Goal: Navigation & Orientation: Understand site structure

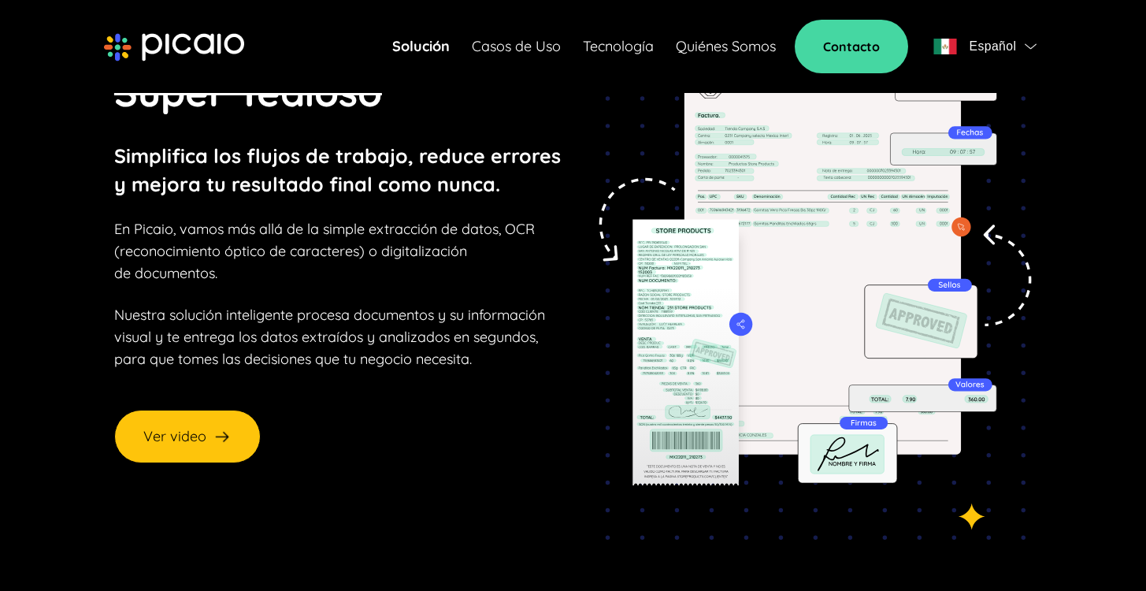
scroll to position [139, 0]
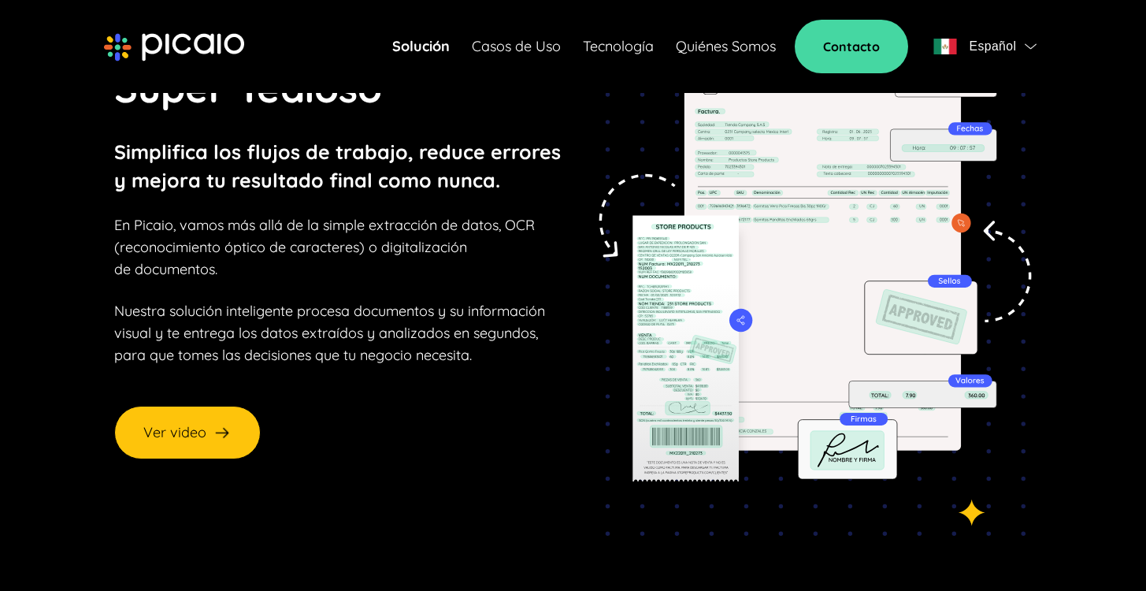
click at [770, 279] on img at bounding box center [807, 259] width 450 height 553
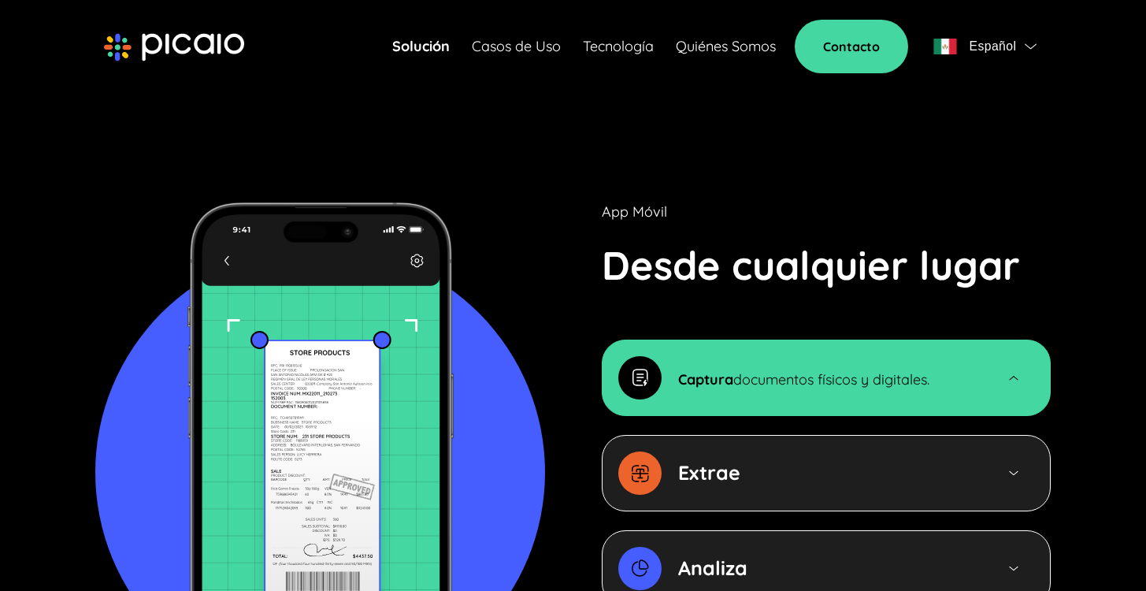
scroll to position [1629, 0]
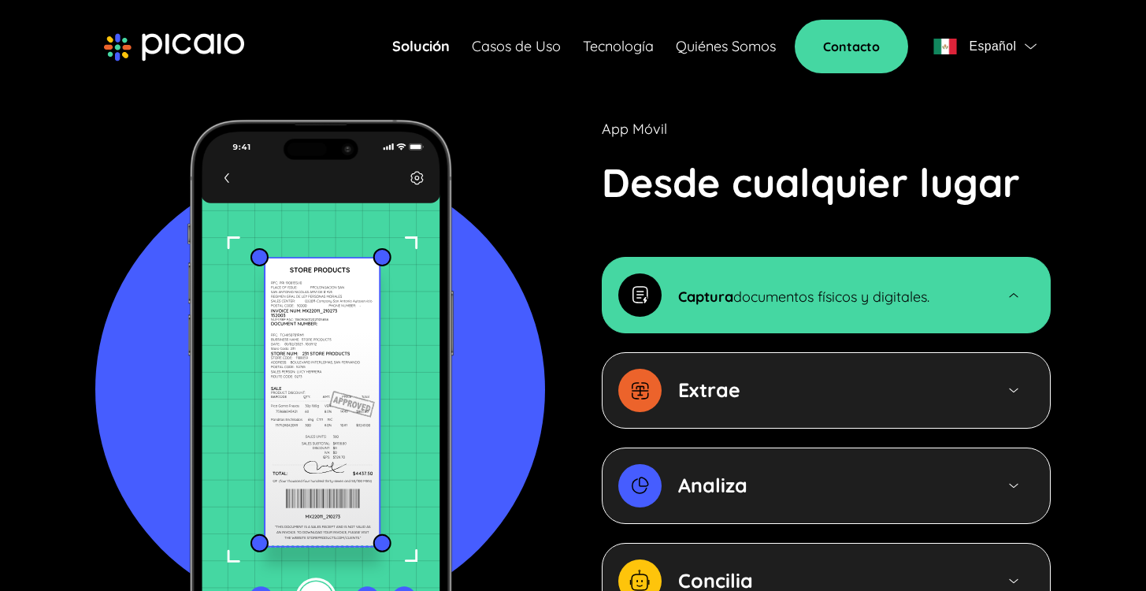
click at [710, 377] on strong "Extrae" at bounding box center [709, 389] width 62 height 24
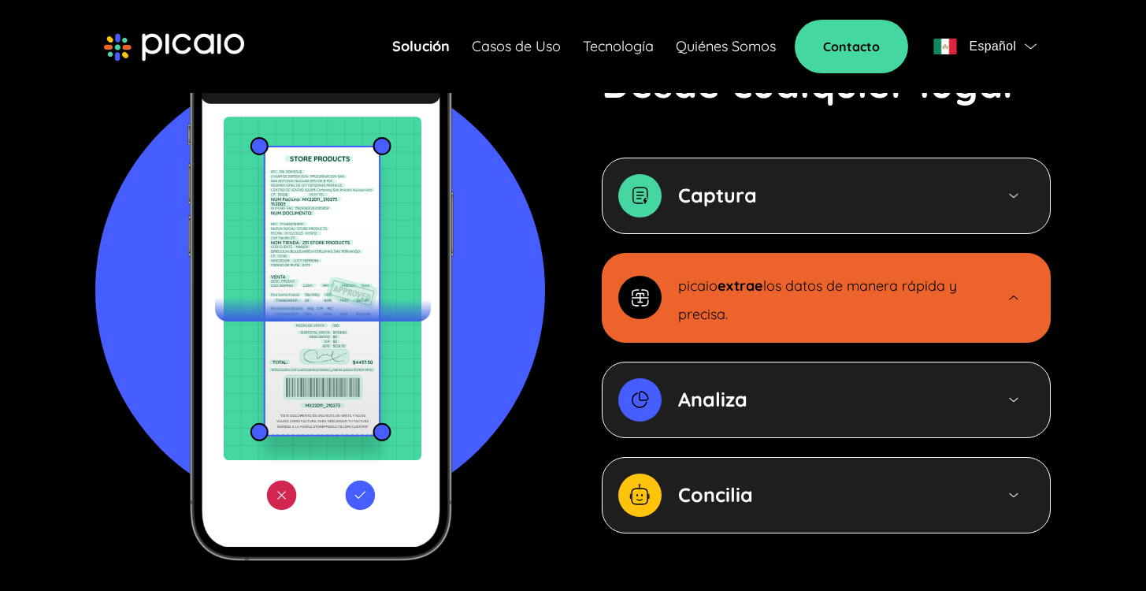
click at [710, 378] on div "Analiza" at bounding box center [784, 399] width 332 height 43
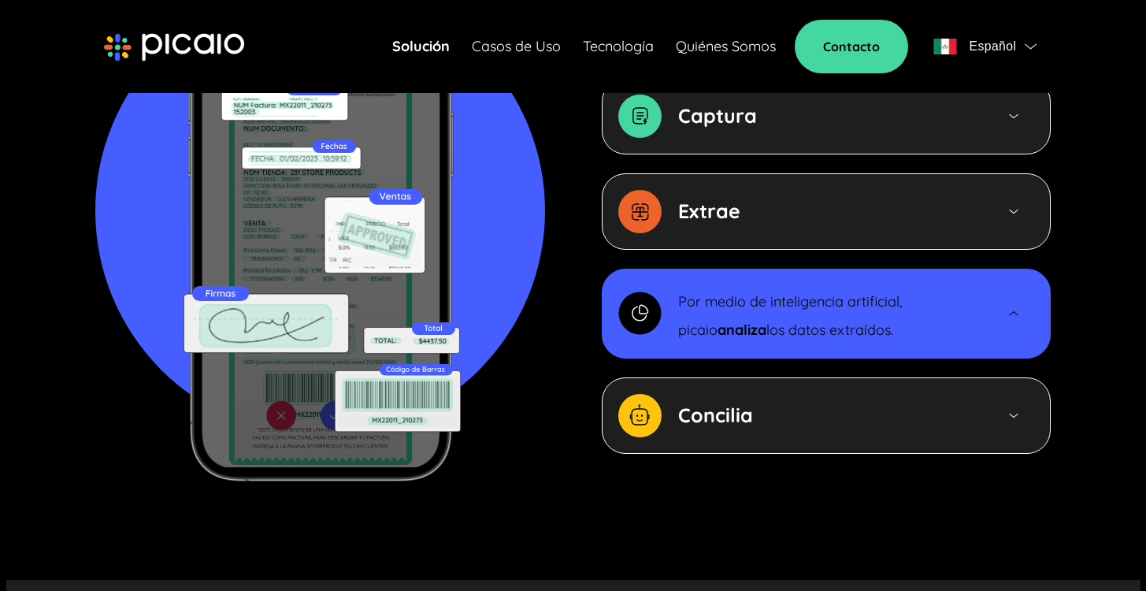
click at [692, 402] on strong "Concilia" at bounding box center [715, 414] width 75 height 24
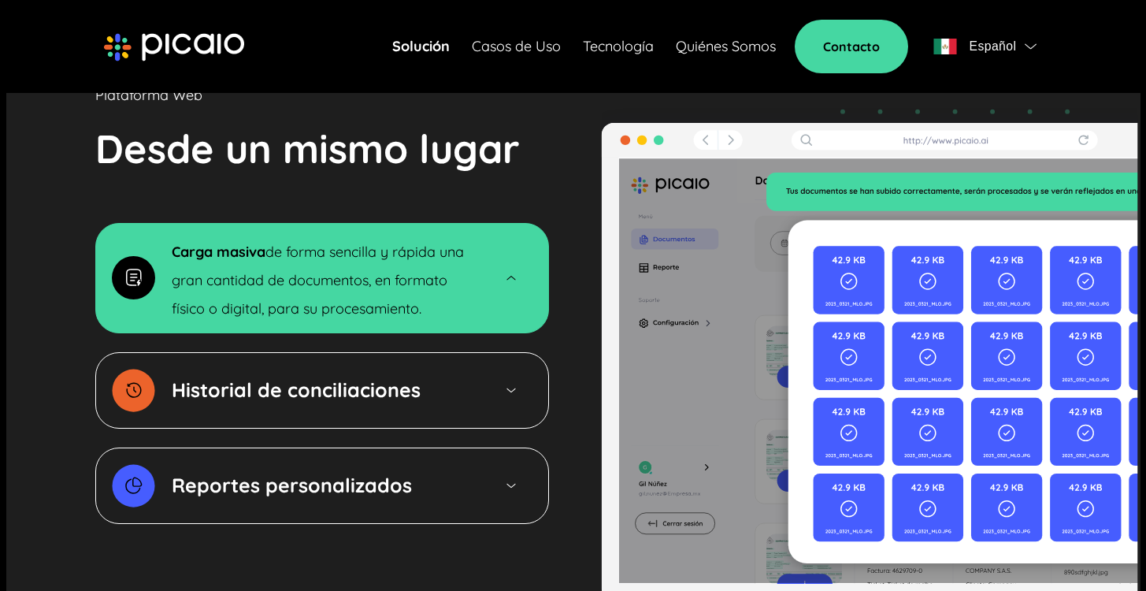
scroll to position [2411, 0]
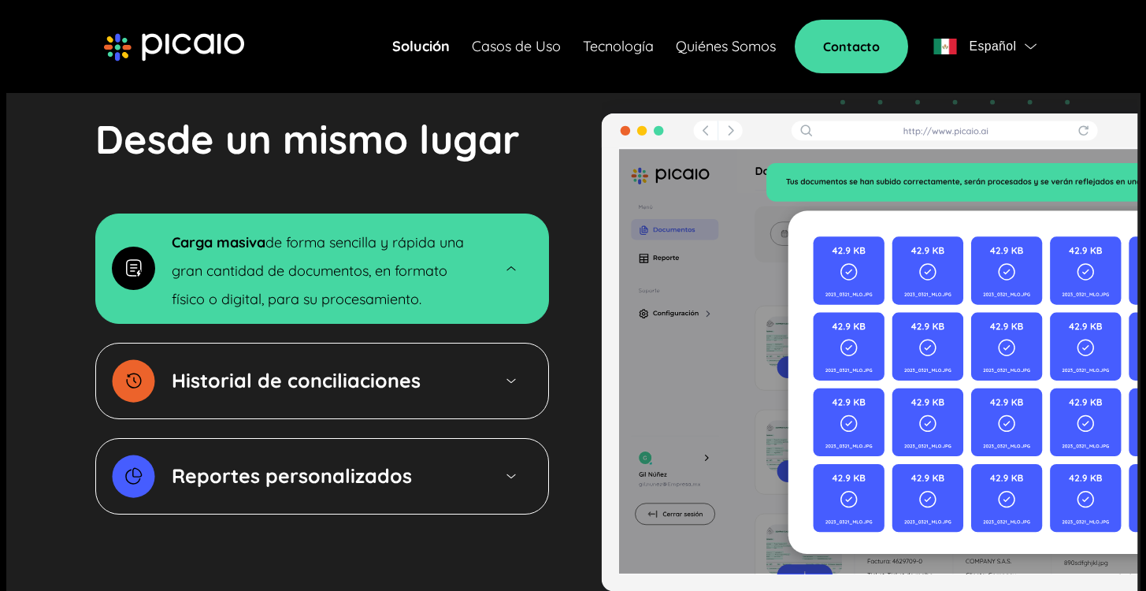
click at [497, 343] on div "Historial de conciliaciones" at bounding box center [322, 381] width 454 height 76
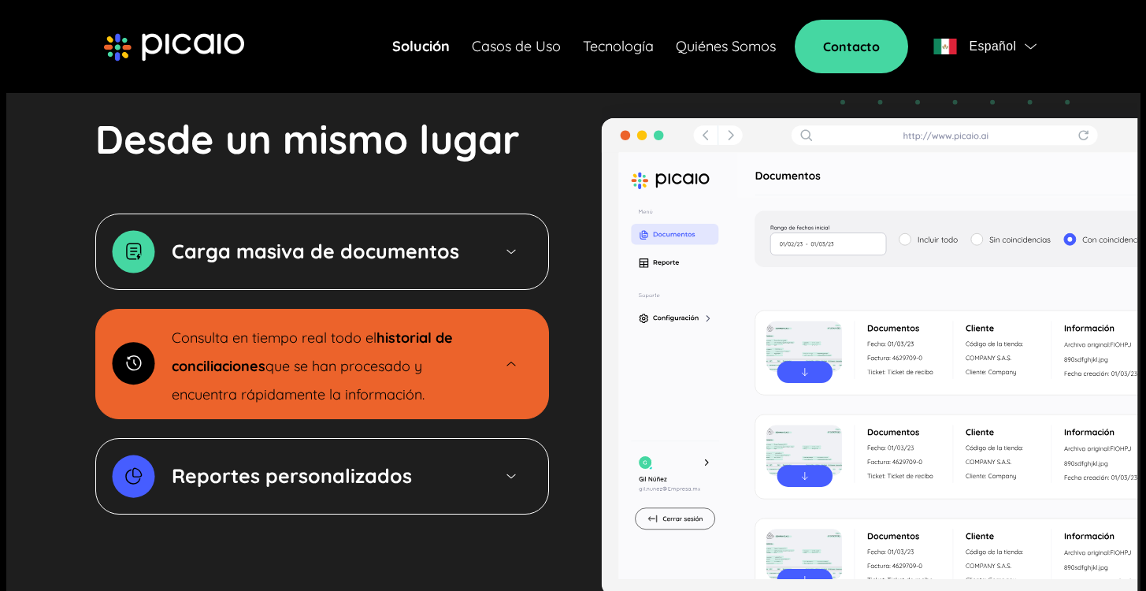
click at [358, 438] on div "Reportes personalizados" at bounding box center [322, 476] width 454 height 76
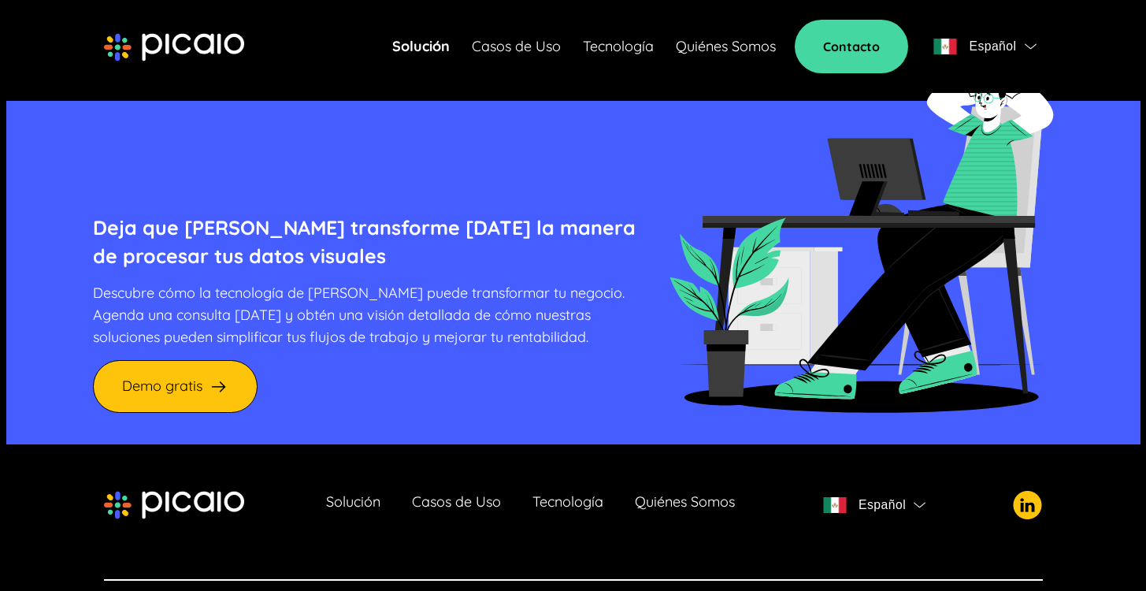
scroll to position [4341, 0]
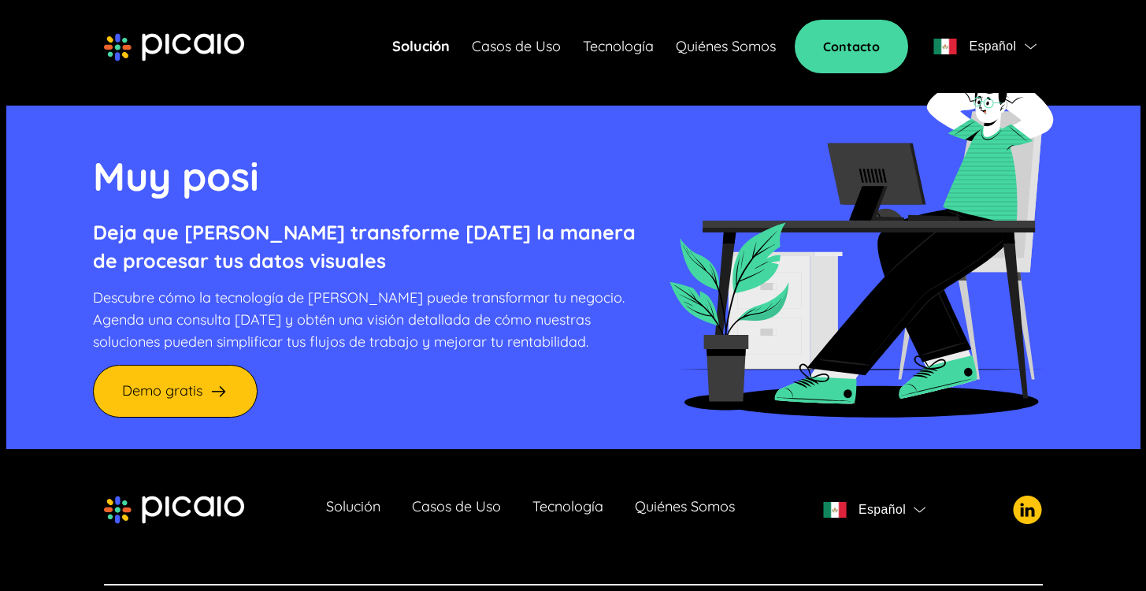
click at [889, 498] on span "Español" at bounding box center [881, 509] width 47 height 22
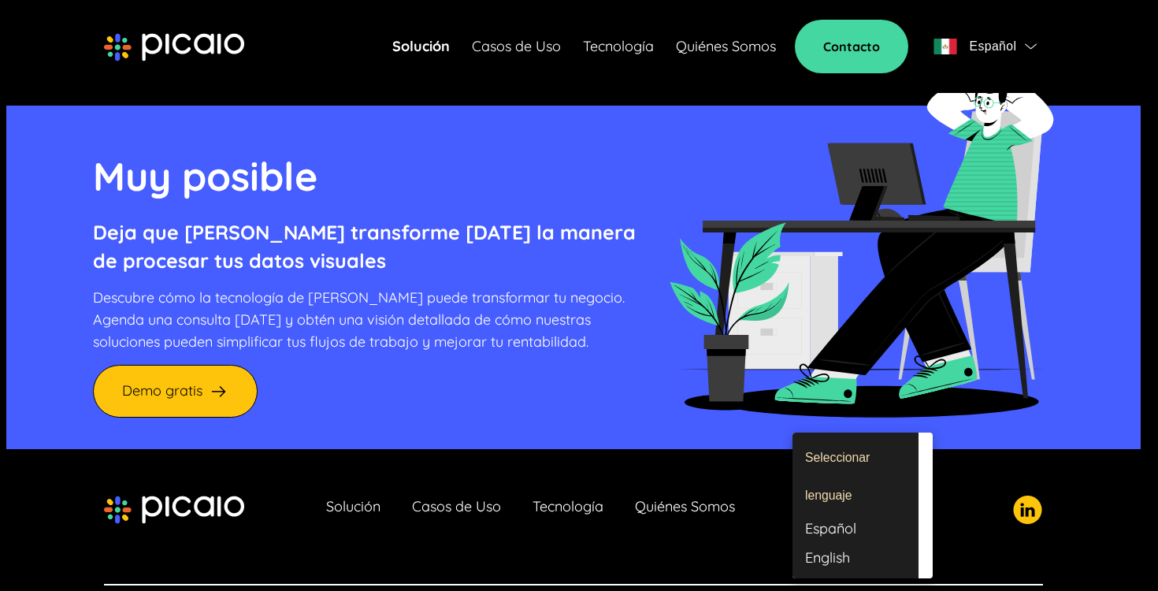
click at [1048, 431] on div at bounding box center [579, 295] width 1158 height 591
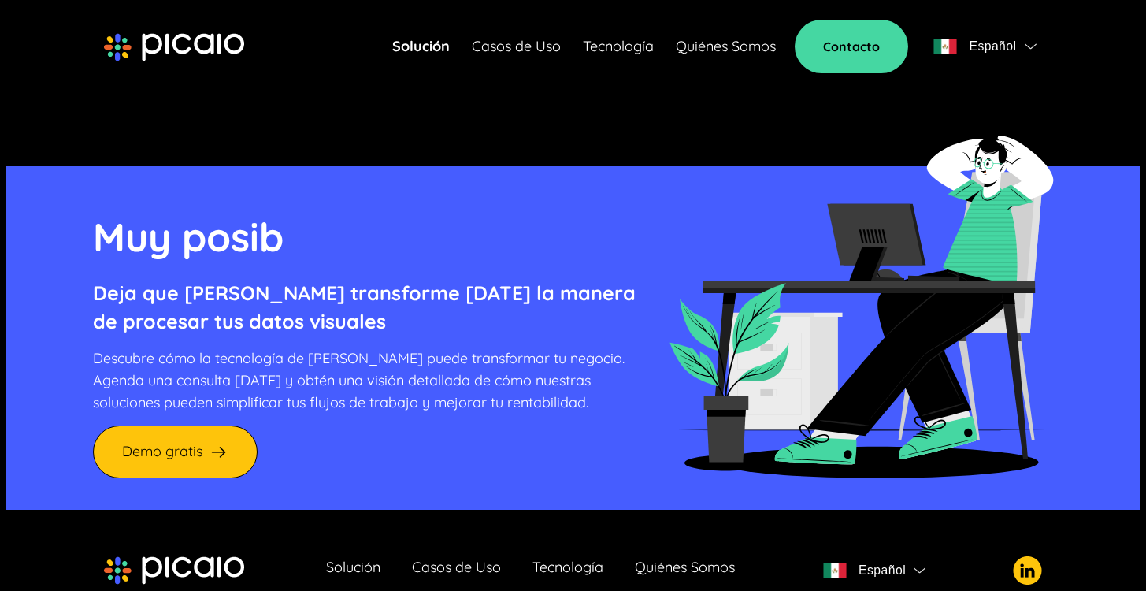
scroll to position [4279, 0]
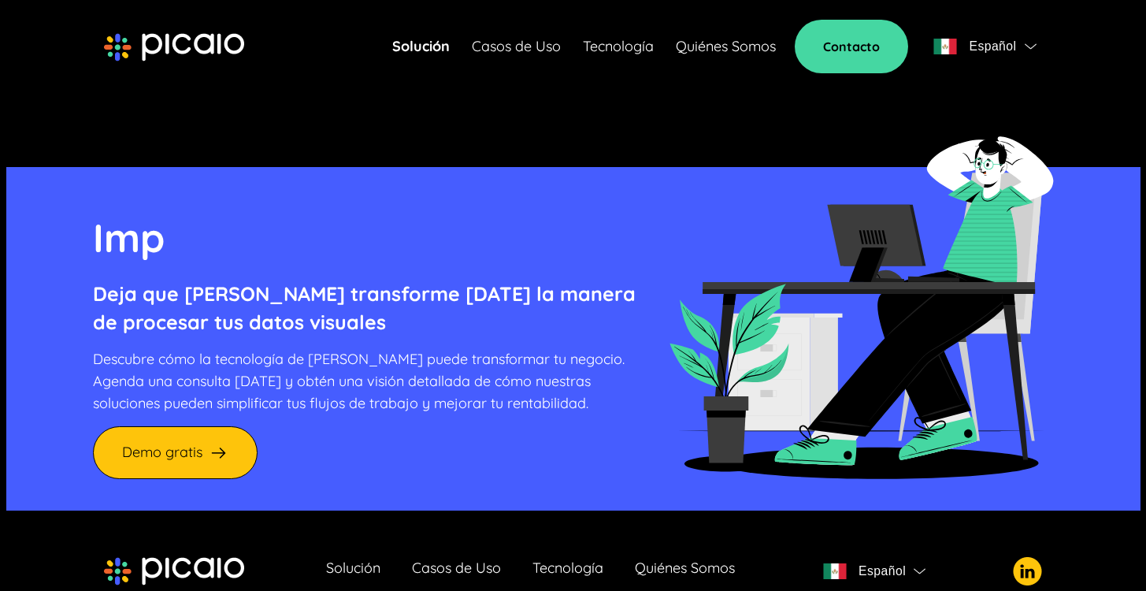
click at [499, 52] on link "Casos de Uso" at bounding box center [516, 46] width 89 height 22
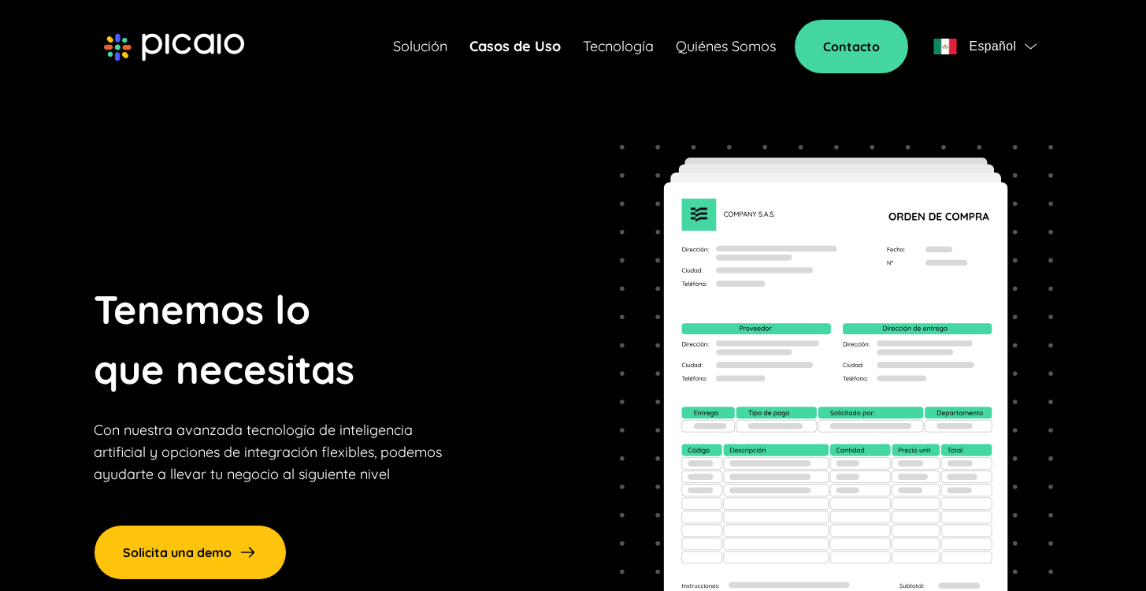
click at [458, 254] on section "Tenemos lo que necesitas Con nuestra avanzada tecnología de inteligencia artifi…" at bounding box center [573, 429] width 1134 height 728
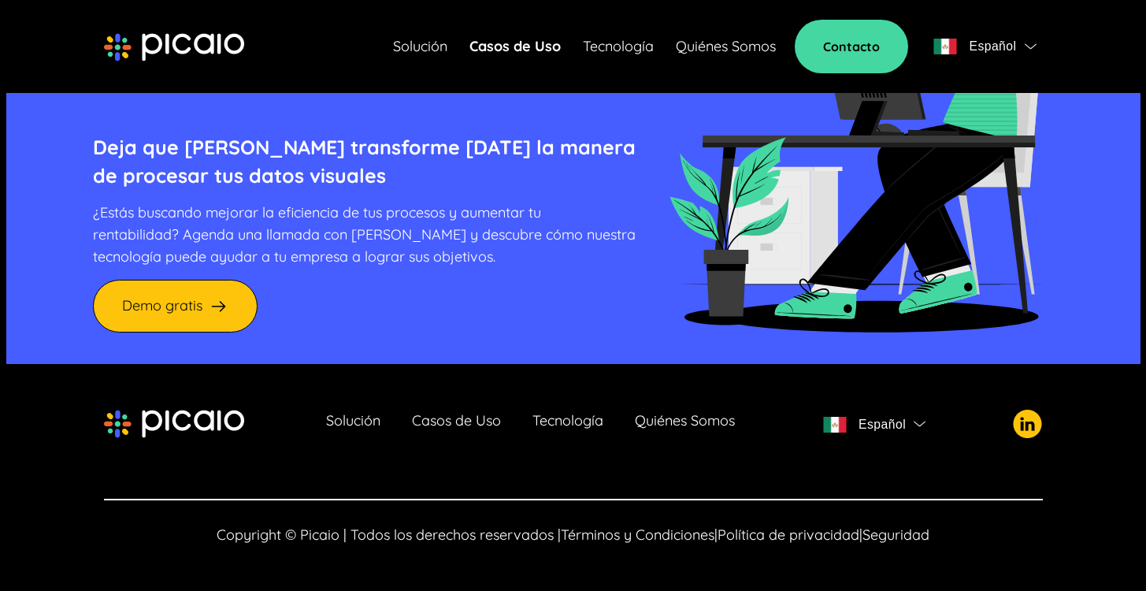
scroll to position [1828, 0]
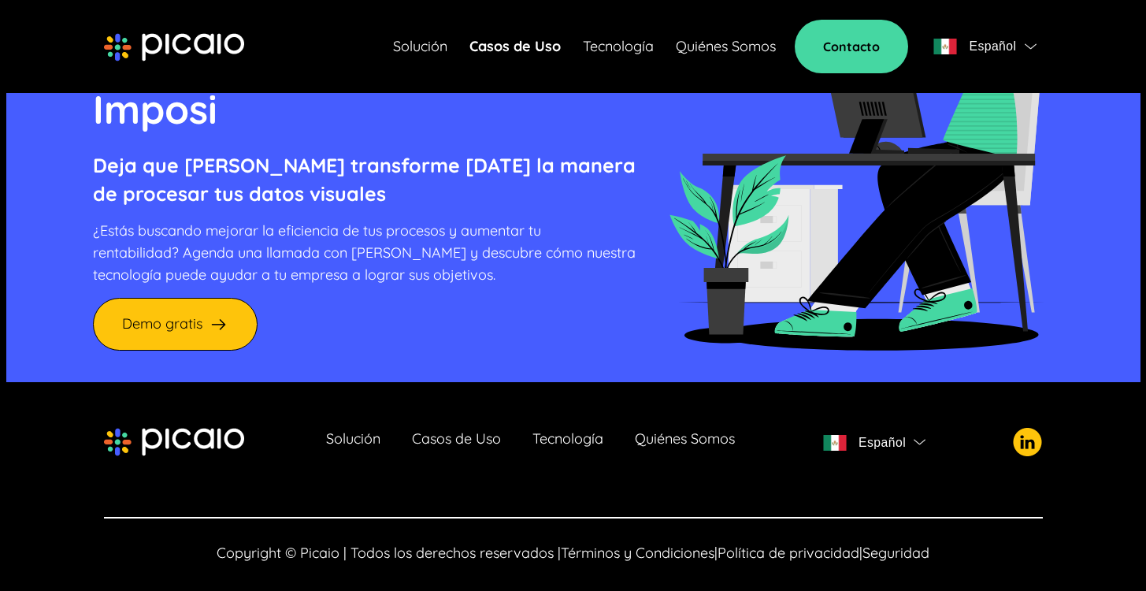
click at [607, 39] on link "Tecnología" at bounding box center [618, 46] width 71 height 22
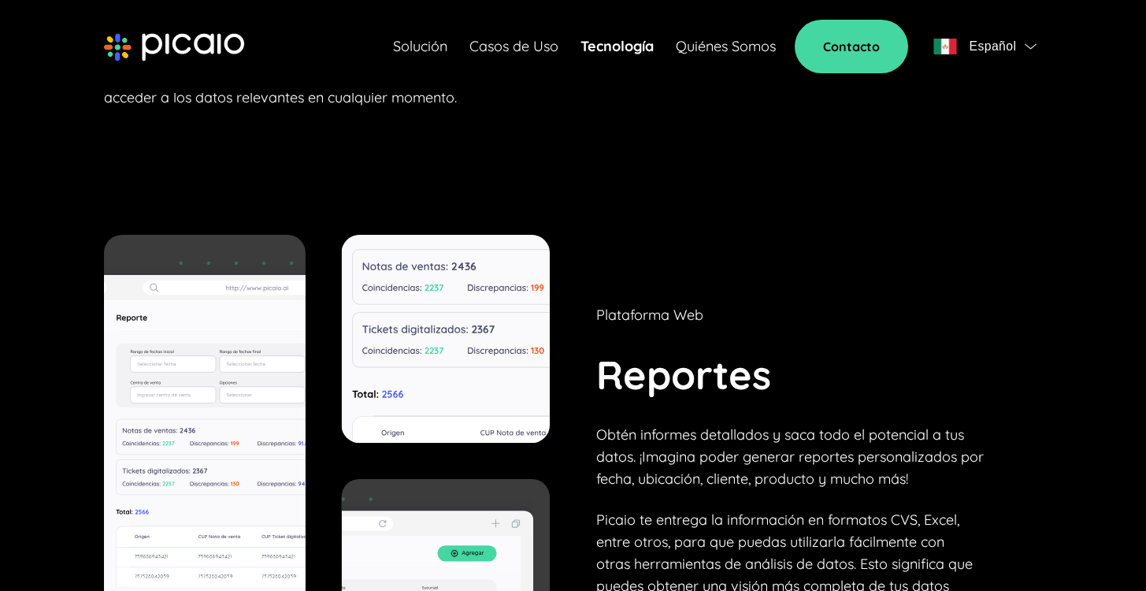
scroll to position [5334, 0]
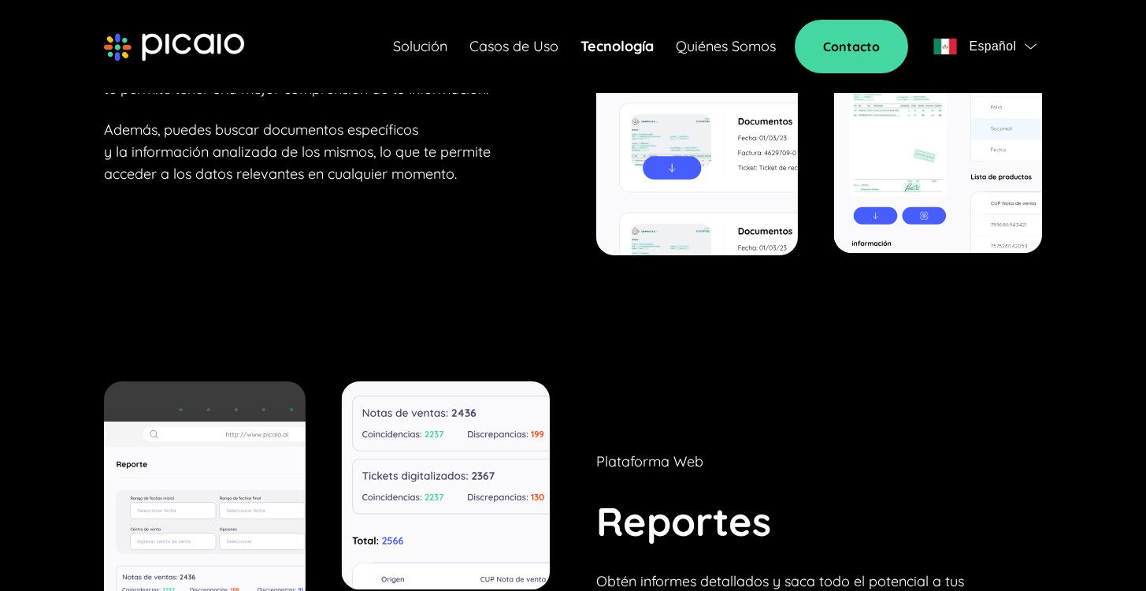
click at [716, 49] on link "Quiénes Somos" at bounding box center [726, 46] width 100 height 22
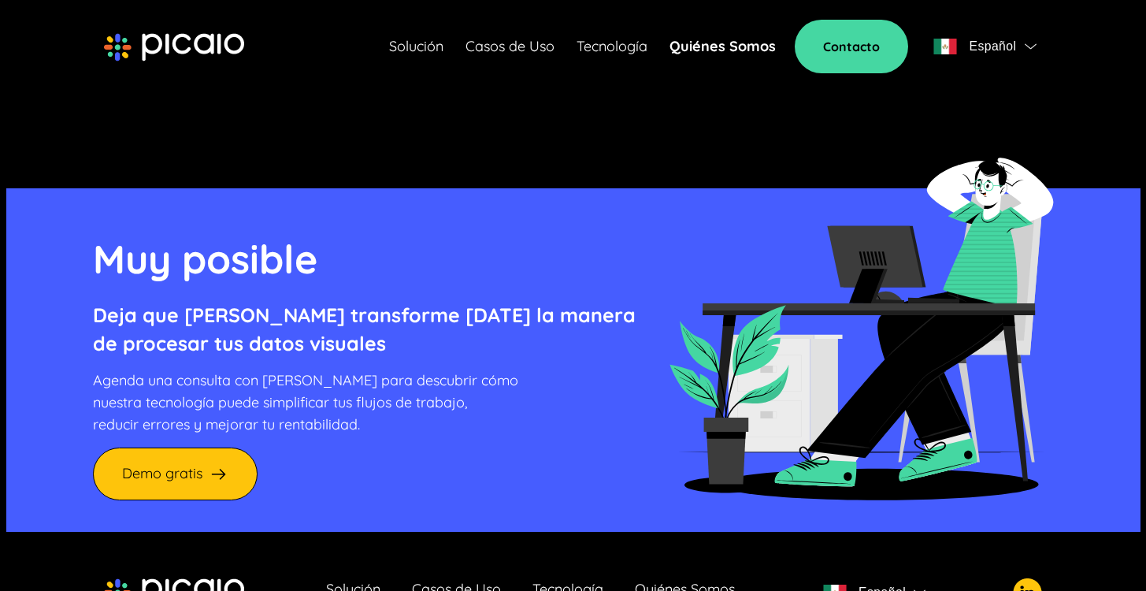
scroll to position [3808, 0]
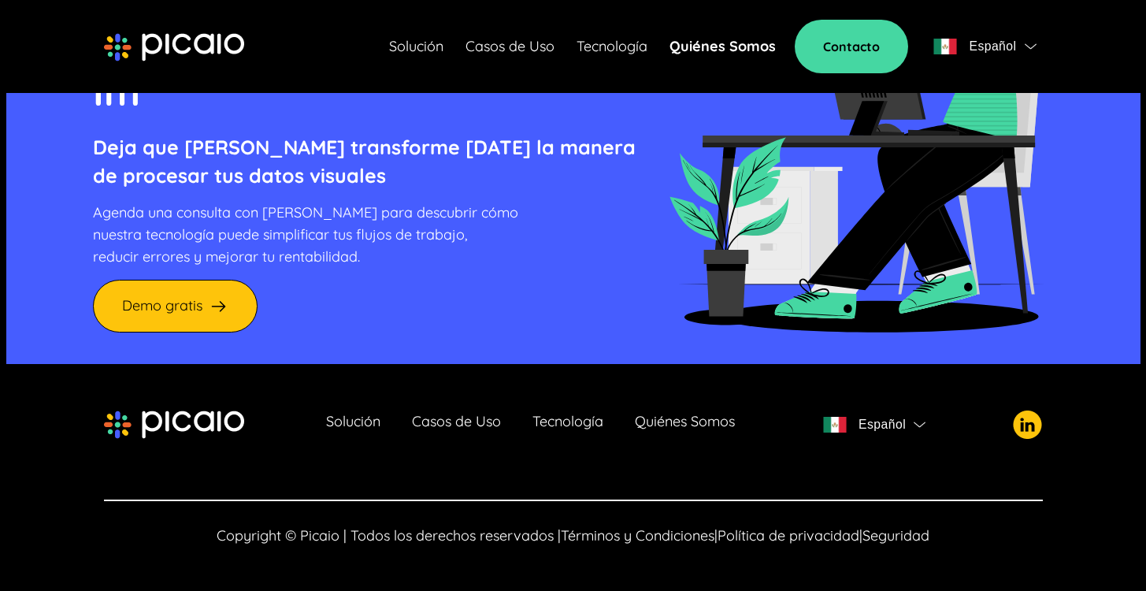
click at [719, 421] on link "Quiénes Somos" at bounding box center [685, 424] width 100 height 22
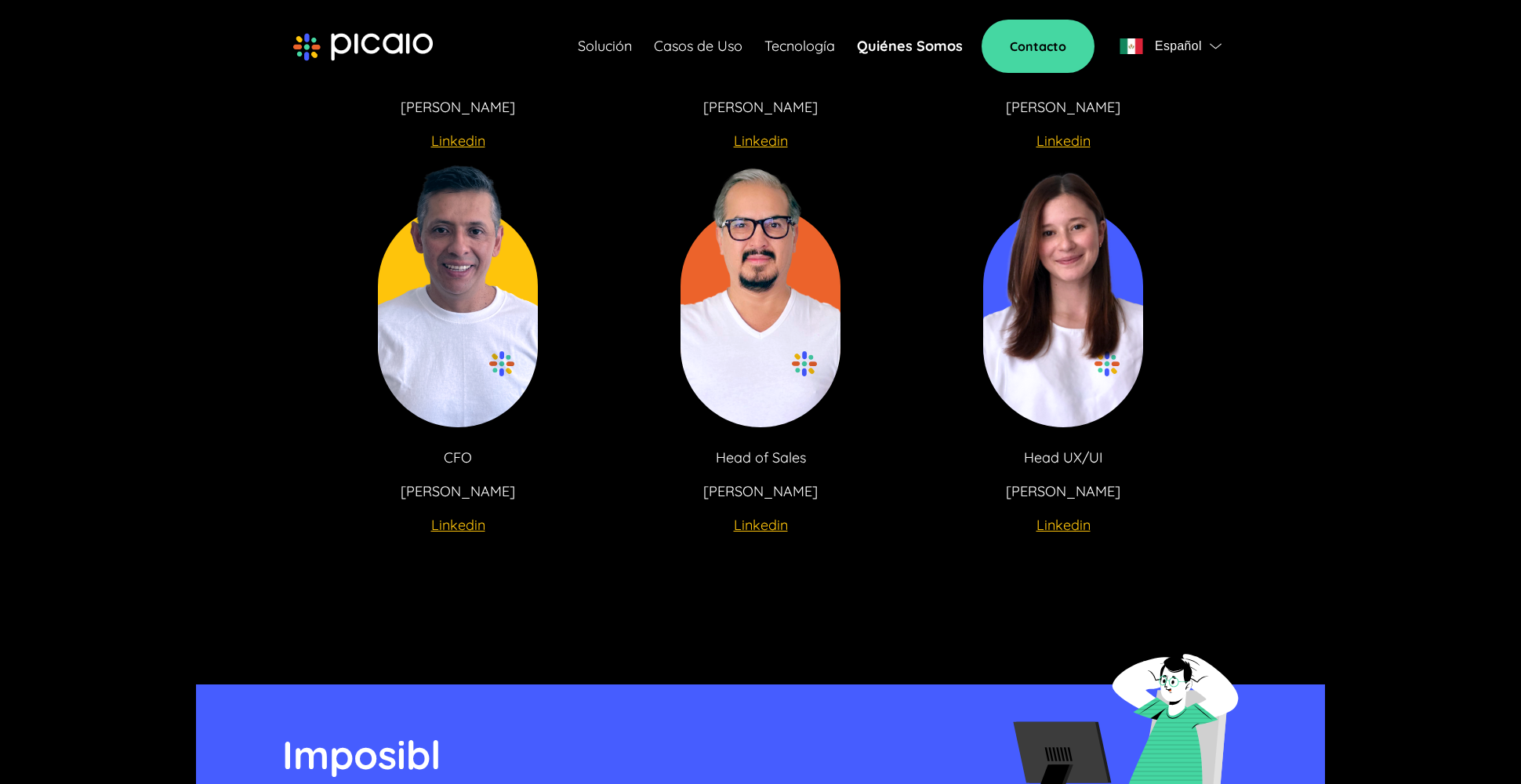
scroll to position [3612, 0]
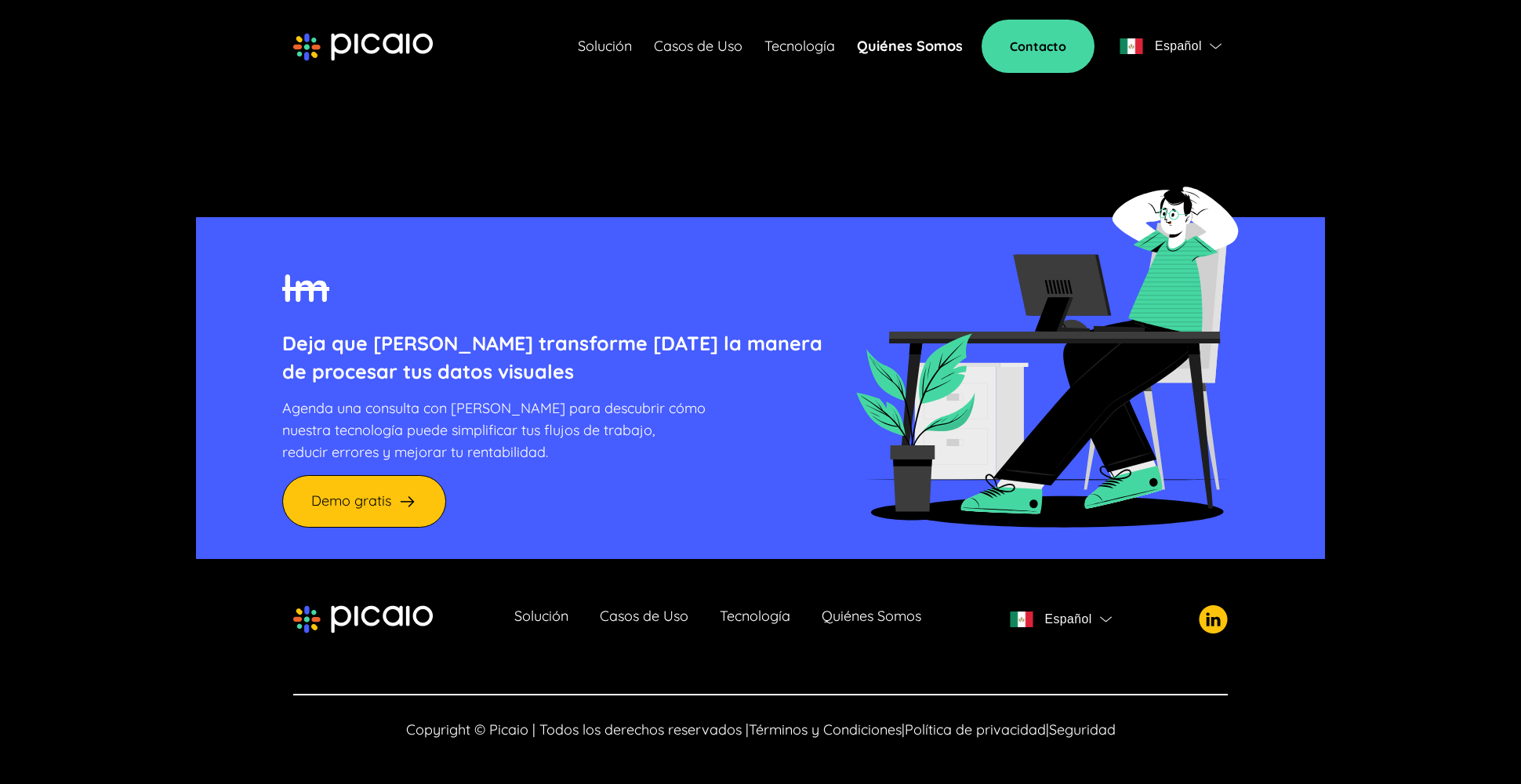
click at [1152, 268] on img at bounding box center [1046, 345] width 384 height 364
click at [1152, 587] on img at bounding box center [1212, 619] width 29 height 28
